Goal: Task Accomplishment & Management: Complete application form

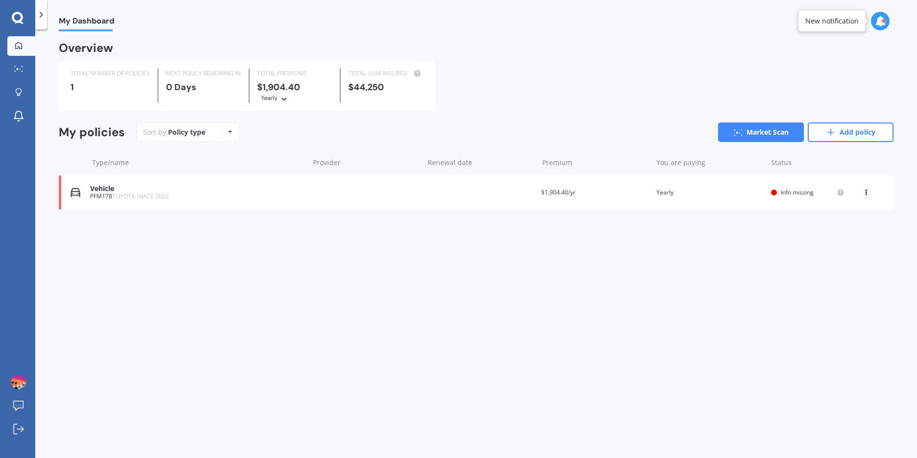
click at [477, 190] on div at bounding box center [774, 193] width 6 height 6
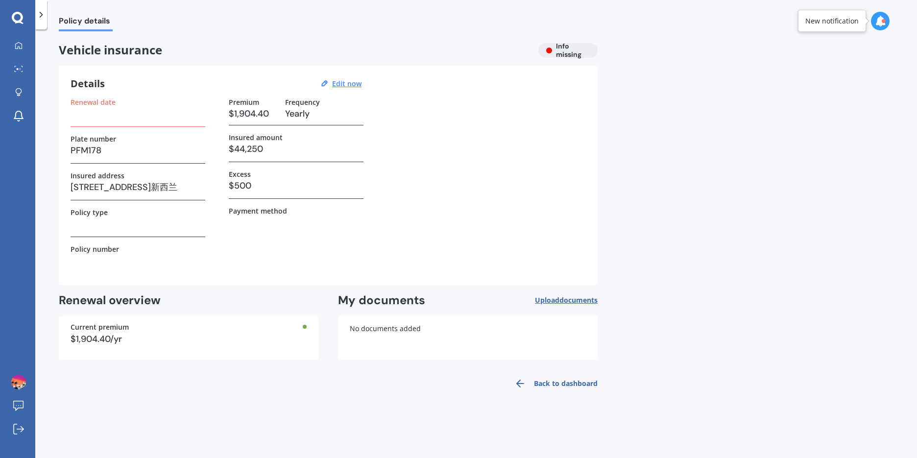
click at [96, 116] on h3 at bounding box center [138, 113] width 135 height 15
click at [82, 223] on h3 at bounding box center [138, 223] width 135 height 15
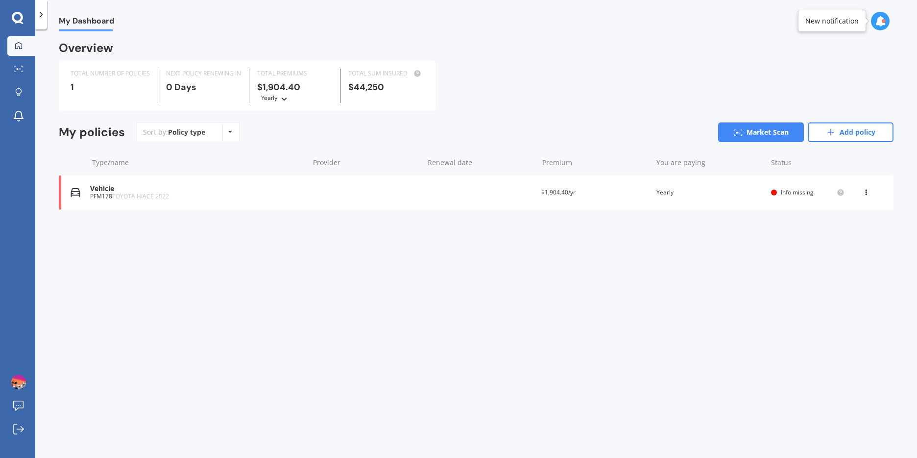
click at [226, 123] on div "Policy type Alphabetical Date added Renewing next" at bounding box center [229, 132] width 15 height 18
click at [280, 122] on div "Sort by: Policy type Policy type Alphabetical Date added Renewing next Market S…" at bounding box center [515, 132] width 757 height 20
click at [145, 192] on span "TOYOTA HIACE 2022" at bounding box center [140, 196] width 57 height 8
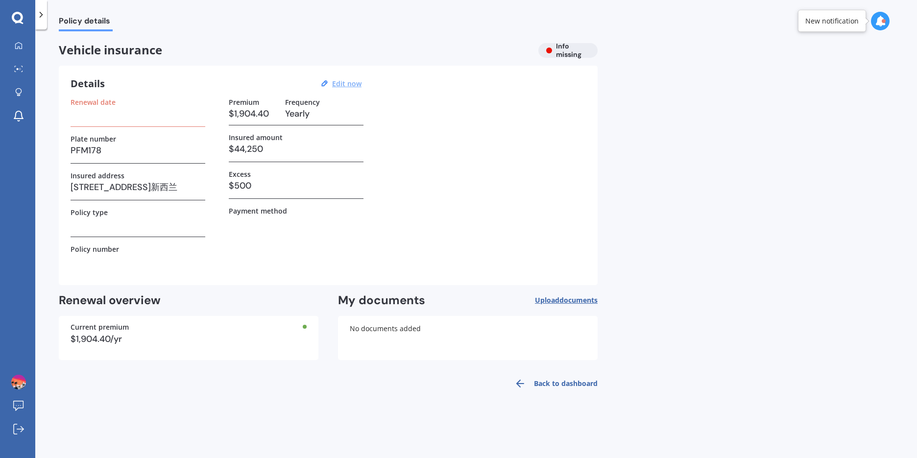
click at [353, 85] on u "Edit now" at bounding box center [346, 83] width 29 height 9
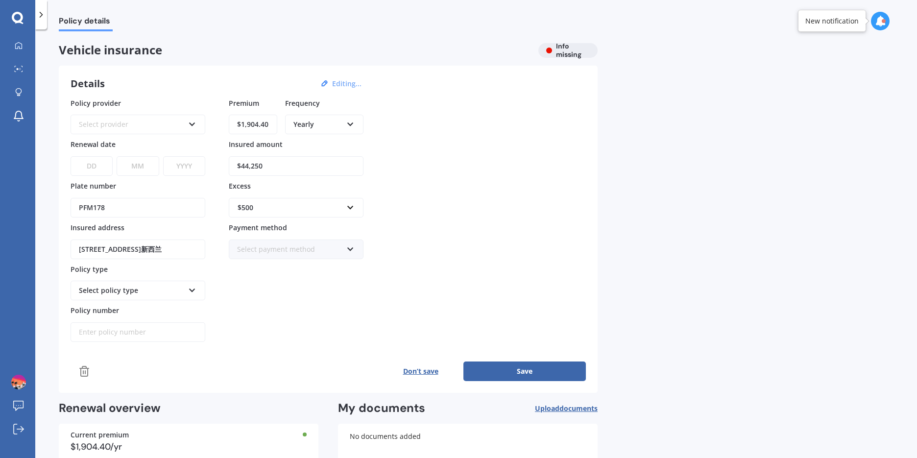
click at [184, 296] on div "Select policy type" at bounding box center [138, 291] width 135 height 20
click at [190, 291] on icon at bounding box center [192, 288] width 8 height 7
click at [190, 290] on icon at bounding box center [192, 288] width 8 height 7
click at [147, 302] on div "Policy provider Select provider AA AMI AMP ANZ ASB [PERSON_NAME] Ando Assurant …" at bounding box center [138, 220] width 135 height 244
click at [193, 284] on div "Select policy type" at bounding box center [138, 291] width 135 height 20
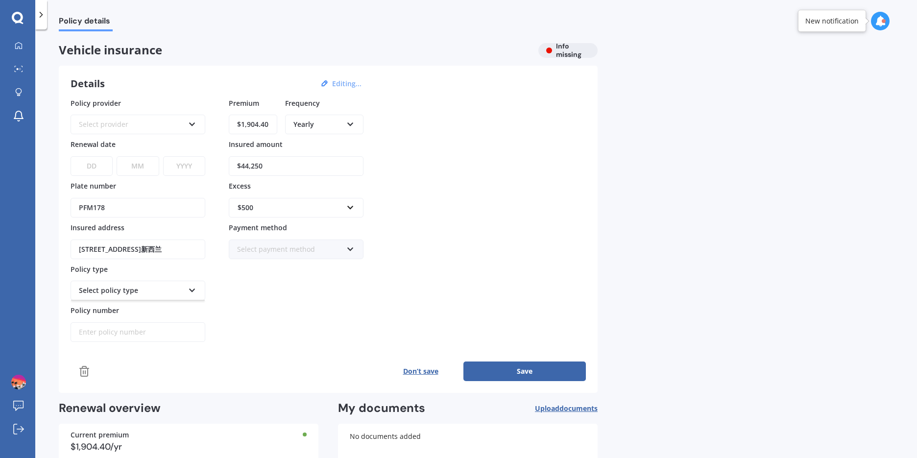
click at [117, 296] on div "Select policy type" at bounding box center [131, 290] width 105 height 11
click at [117, 295] on div "Select policy type" at bounding box center [131, 290] width 105 height 11
click at [153, 297] on div "Select policy type" at bounding box center [138, 291] width 135 height 20
click at [170, 294] on div "Select policy type" at bounding box center [131, 290] width 105 height 11
click at [191, 295] on div "Select policy type" at bounding box center [138, 291] width 135 height 20
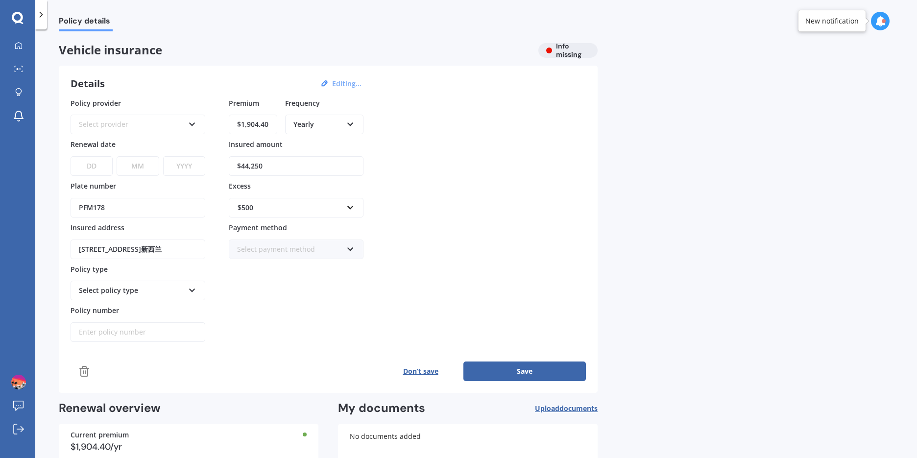
click at [191, 293] on div "Select policy type" at bounding box center [138, 291] width 135 height 20
click at [287, 252] on div "Select payment method" at bounding box center [289, 249] width 105 height 11
click at [330, 267] on div "Direct debit - bank account" at bounding box center [296, 268] width 133 height 18
click at [306, 292] on div "Premium $1,904.40 Frequency Yearly Yearly Six-Monthly Quarterly Monthly Fortnig…" at bounding box center [296, 220] width 135 height 244
click at [145, 289] on div "Select policy type" at bounding box center [131, 290] width 105 height 11
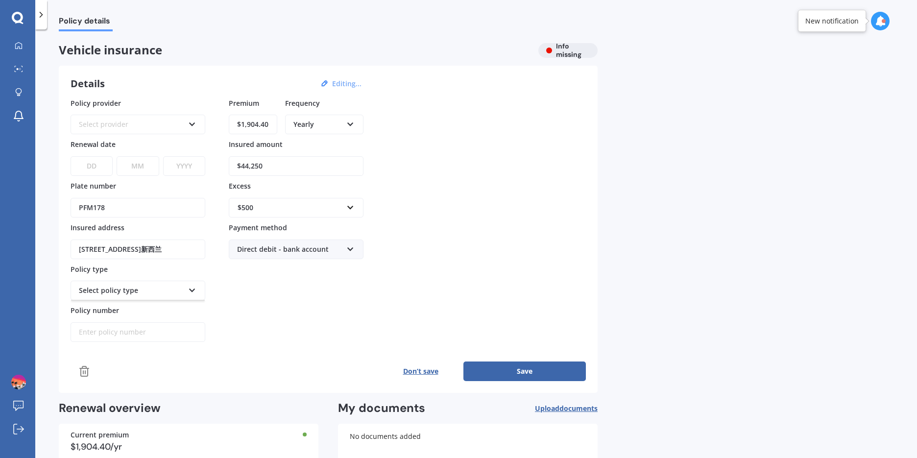
click at [195, 301] on div "Policy provider Select provider AA AMI AMP ANZ ASB [PERSON_NAME] Ando Assurant …" at bounding box center [138, 220] width 135 height 244
click at [195, 298] on div "Select policy type" at bounding box center [138, 291] width 135 height 20
click at [195, 297] on div "Select policy type" at bounding box center [138, 291] width 135 height 20
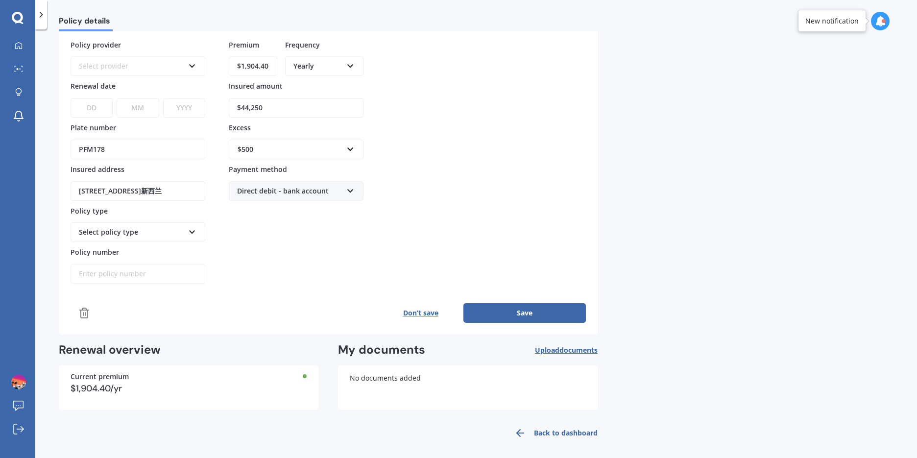
scroll to position [63, 0]
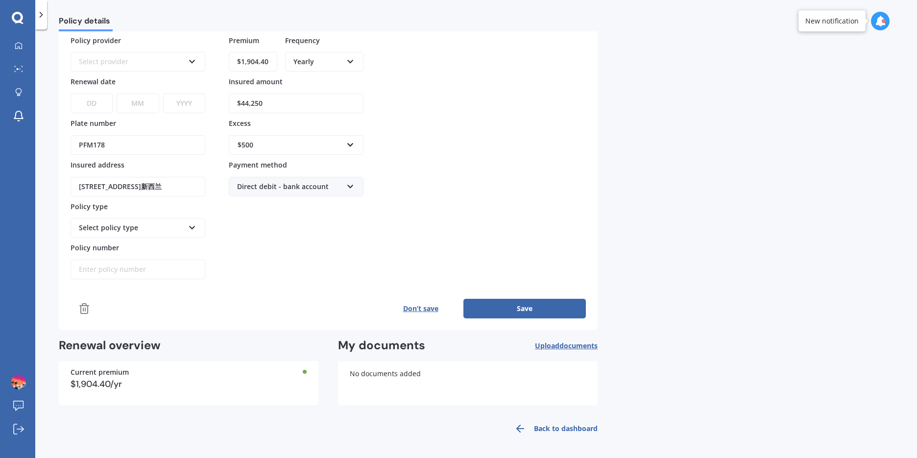
click at [179, 228] on div "Select policy type" at bounding box center [131, 227] width 105 height 11
